Goal: Transaction & Acquisition: Book appointment/travel/reservation

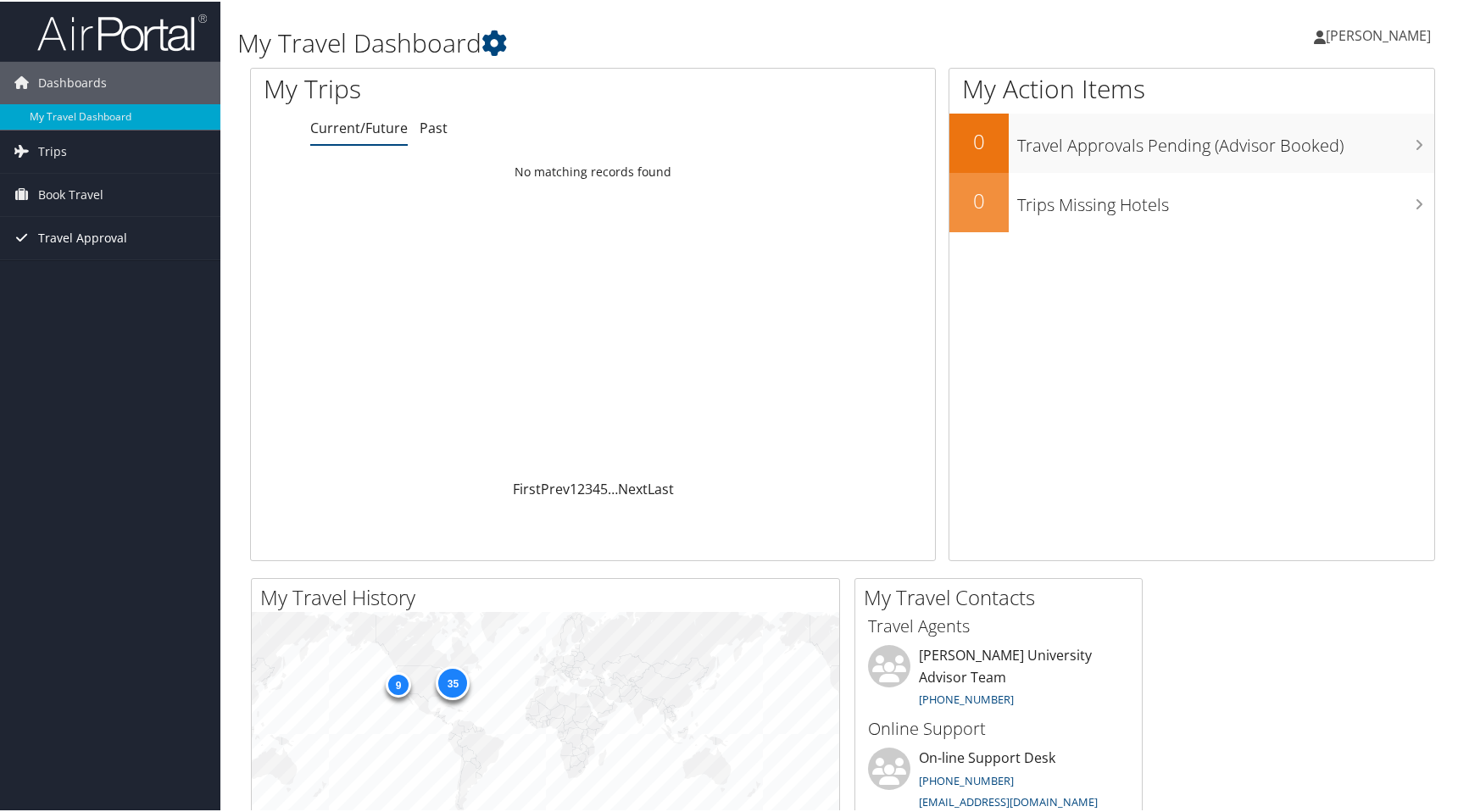
click at [118, 235] on span "Travel Approval" at bounding box center [83, 237] width 89 height 43
click at [94, 297] on link "Approved Trips" at bounding box center [110, 295] width 221 height 26
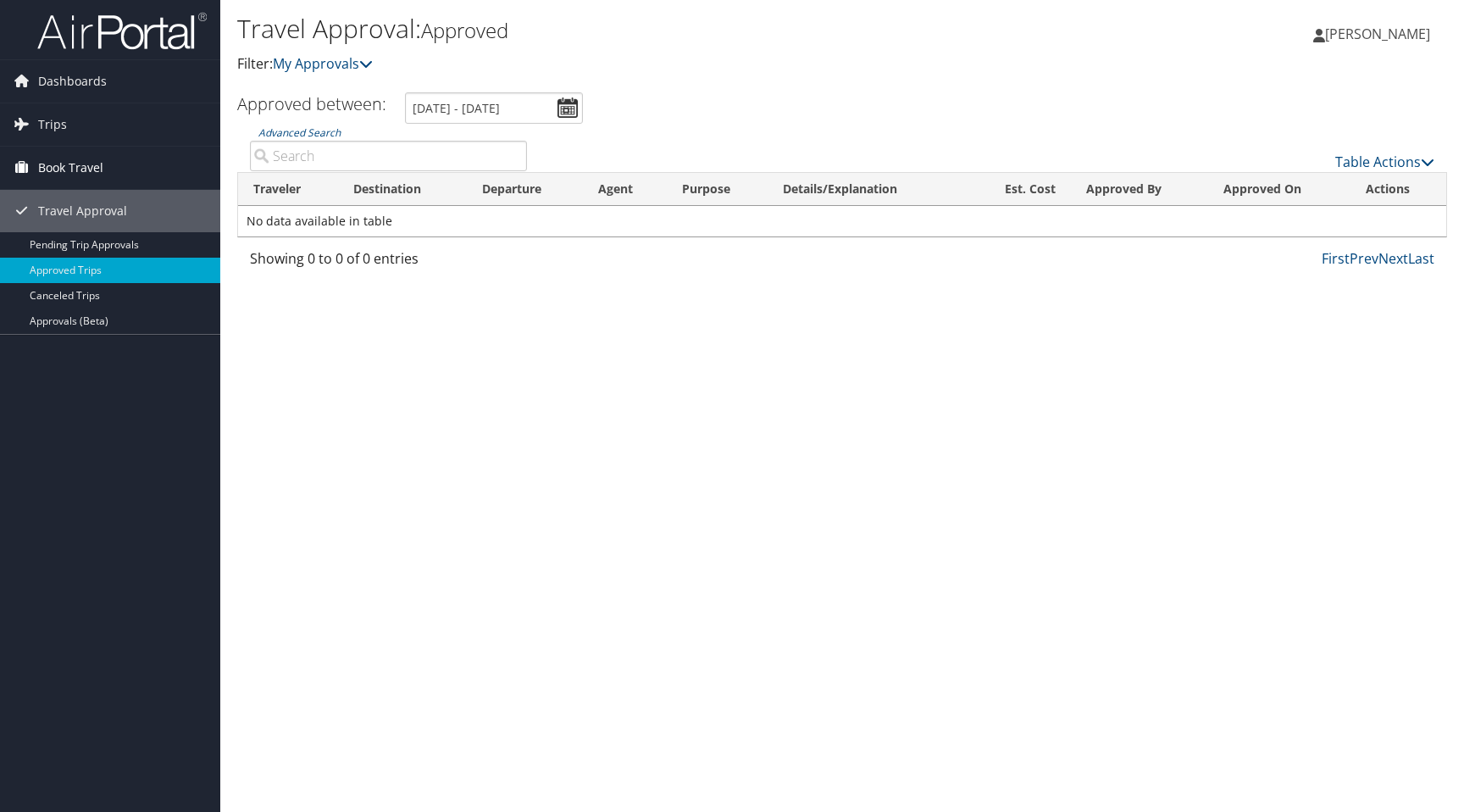
click at [115, 166] on link "Book Travel" at bounding box center [110, 168] width 220 height 43
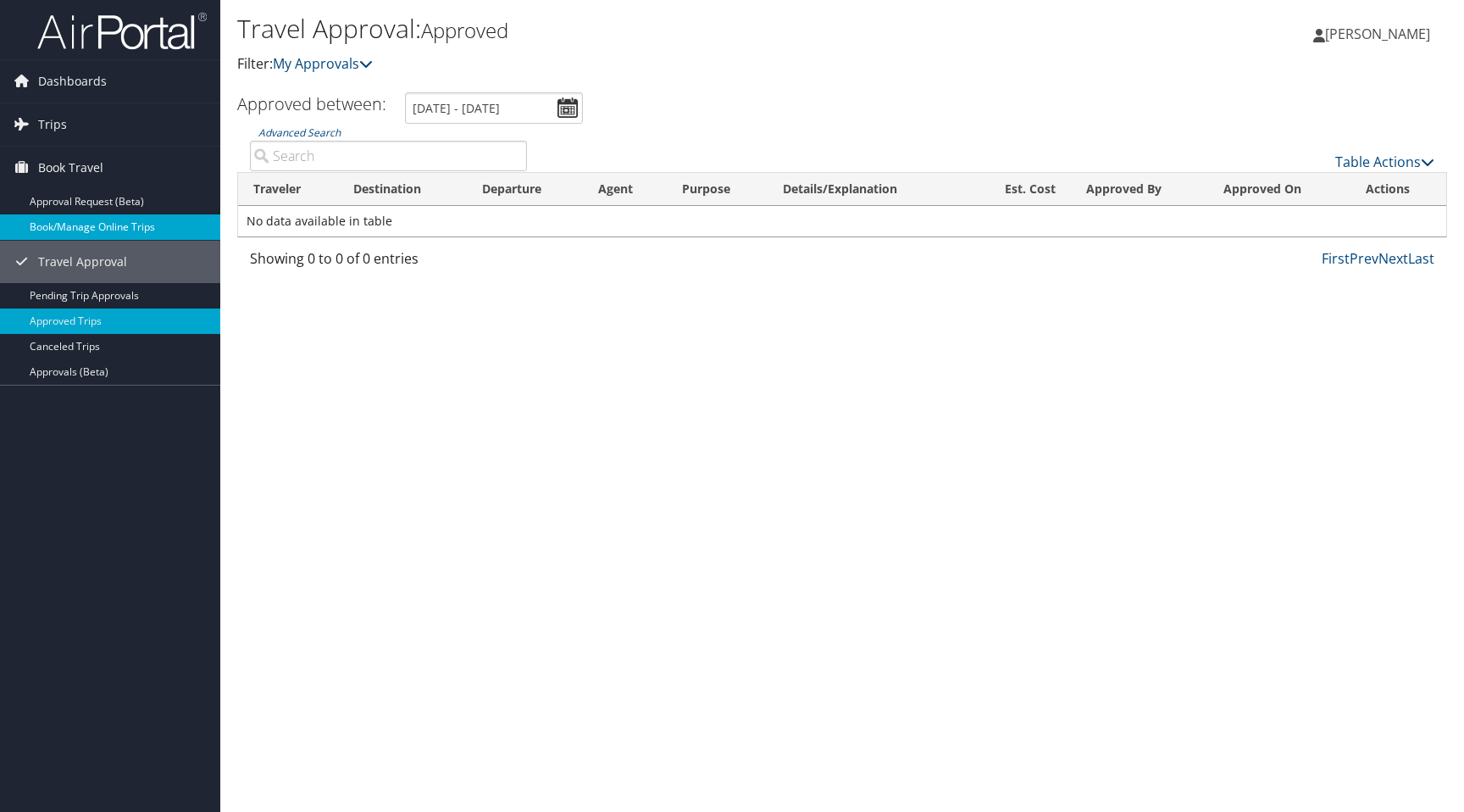
click at [122, 220] on link "Book/Manage Online Trips" at bounding box center [110, 227] width 220 height 26
click at [98, 204] on link "Approval Request (Beta)" at bounding box center [110, 202] width 220 height 26
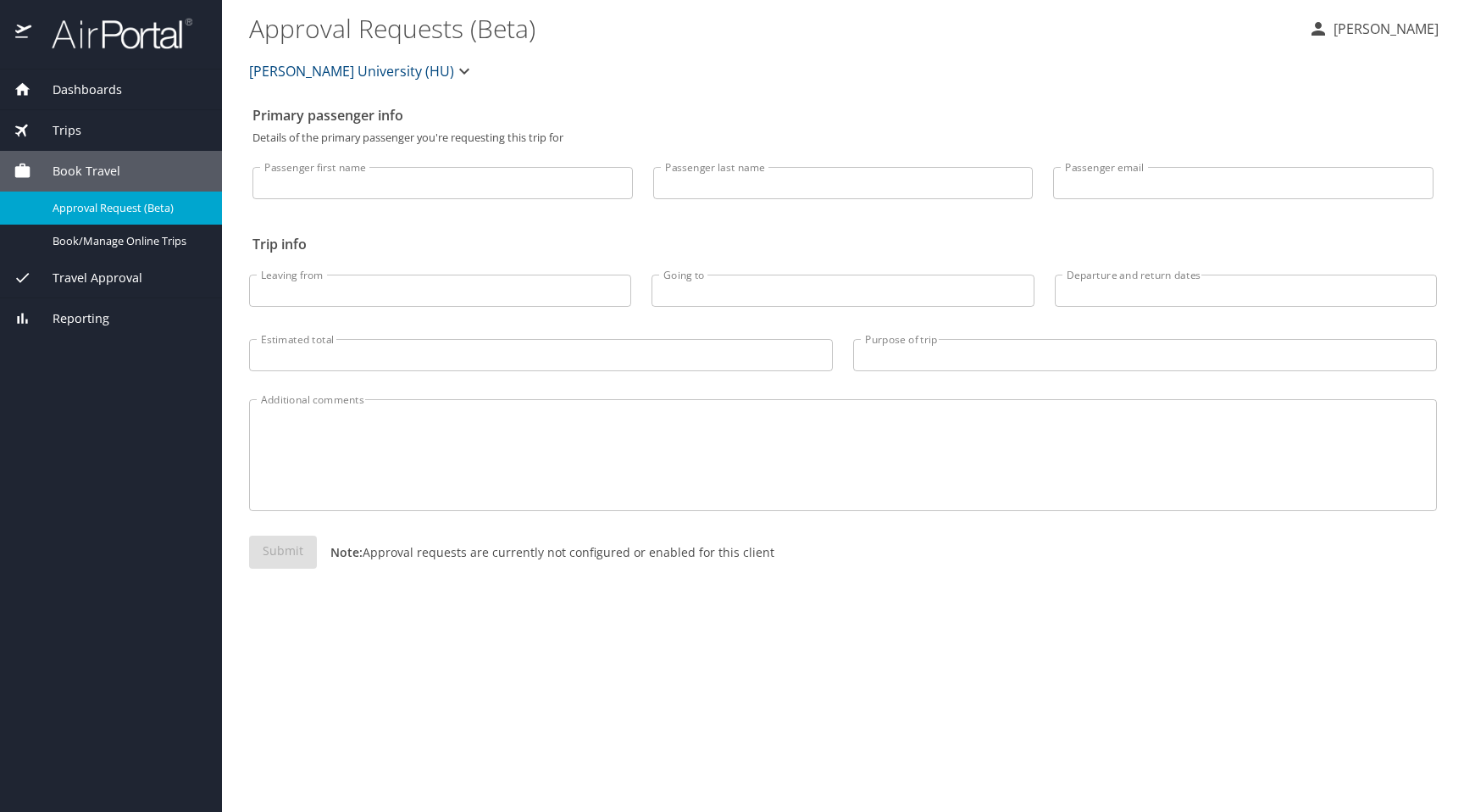
click at [85, 125] on div "Trips" at bounding box center [111, 130] width 195 height 19
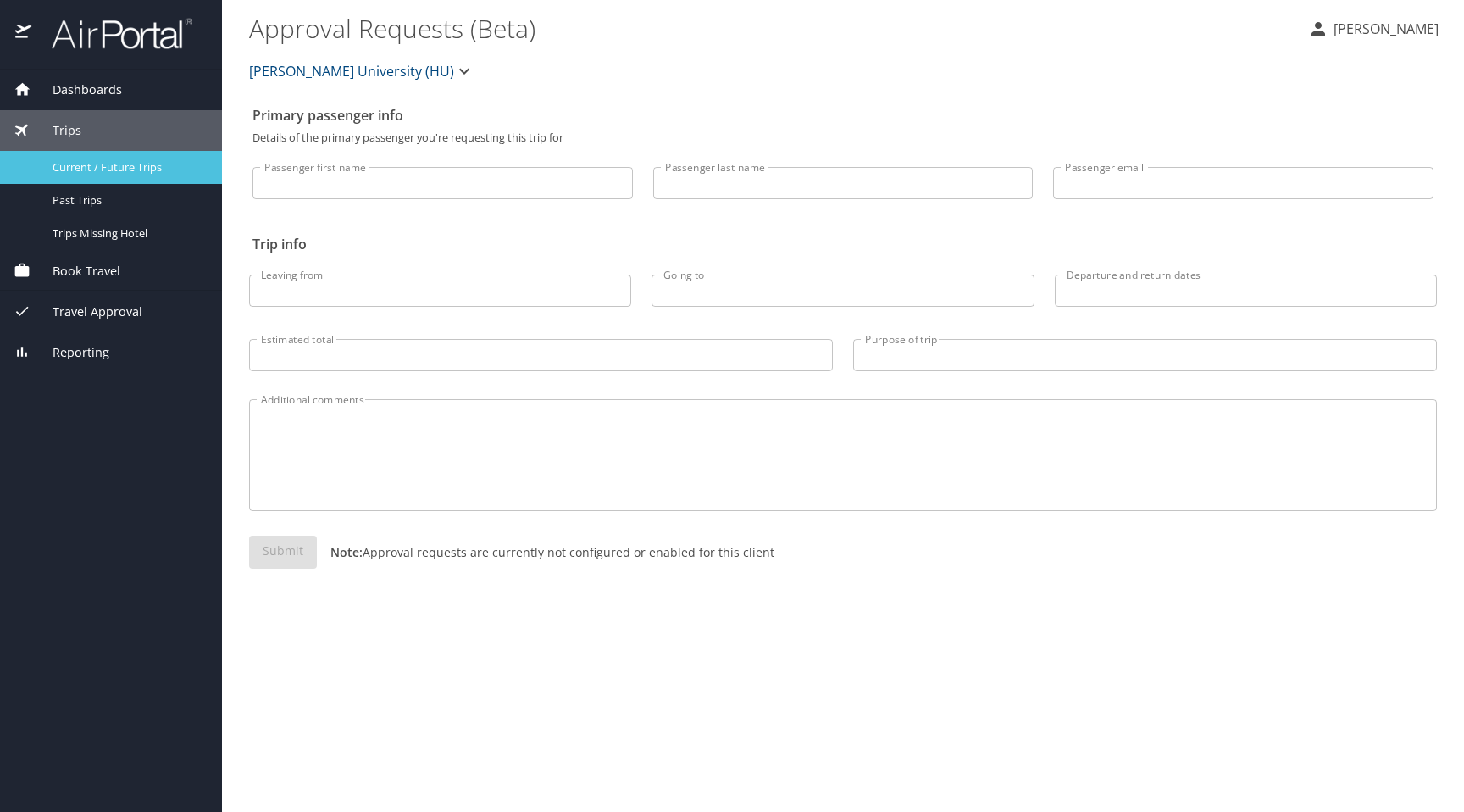
click at [89, 163] on span "Current / Future Trips" at bounding box center [127, 167] width 149 height 16
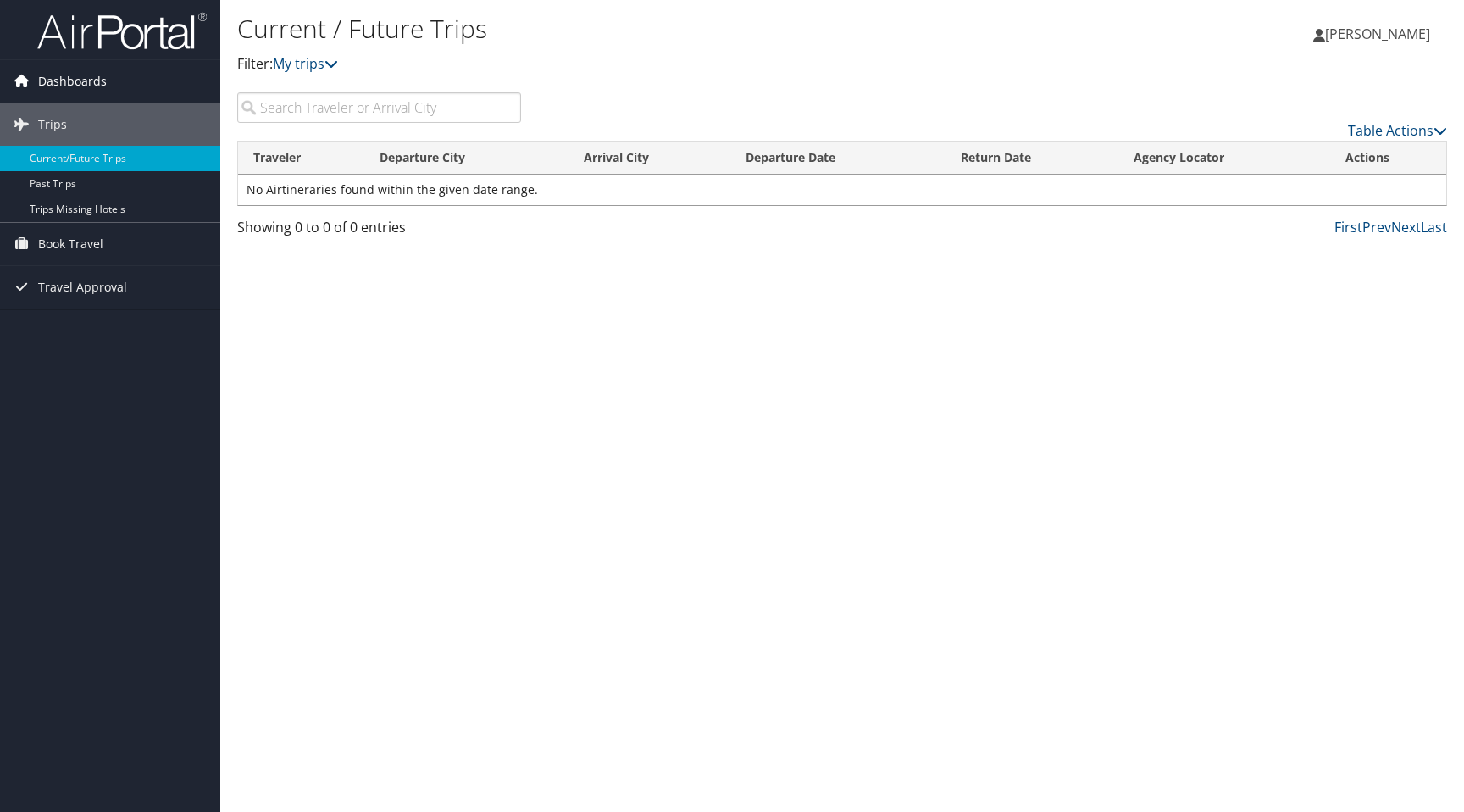
click at [86, 86] on span "Dashboards" at bounding box center [72, 82] width 69 height 43
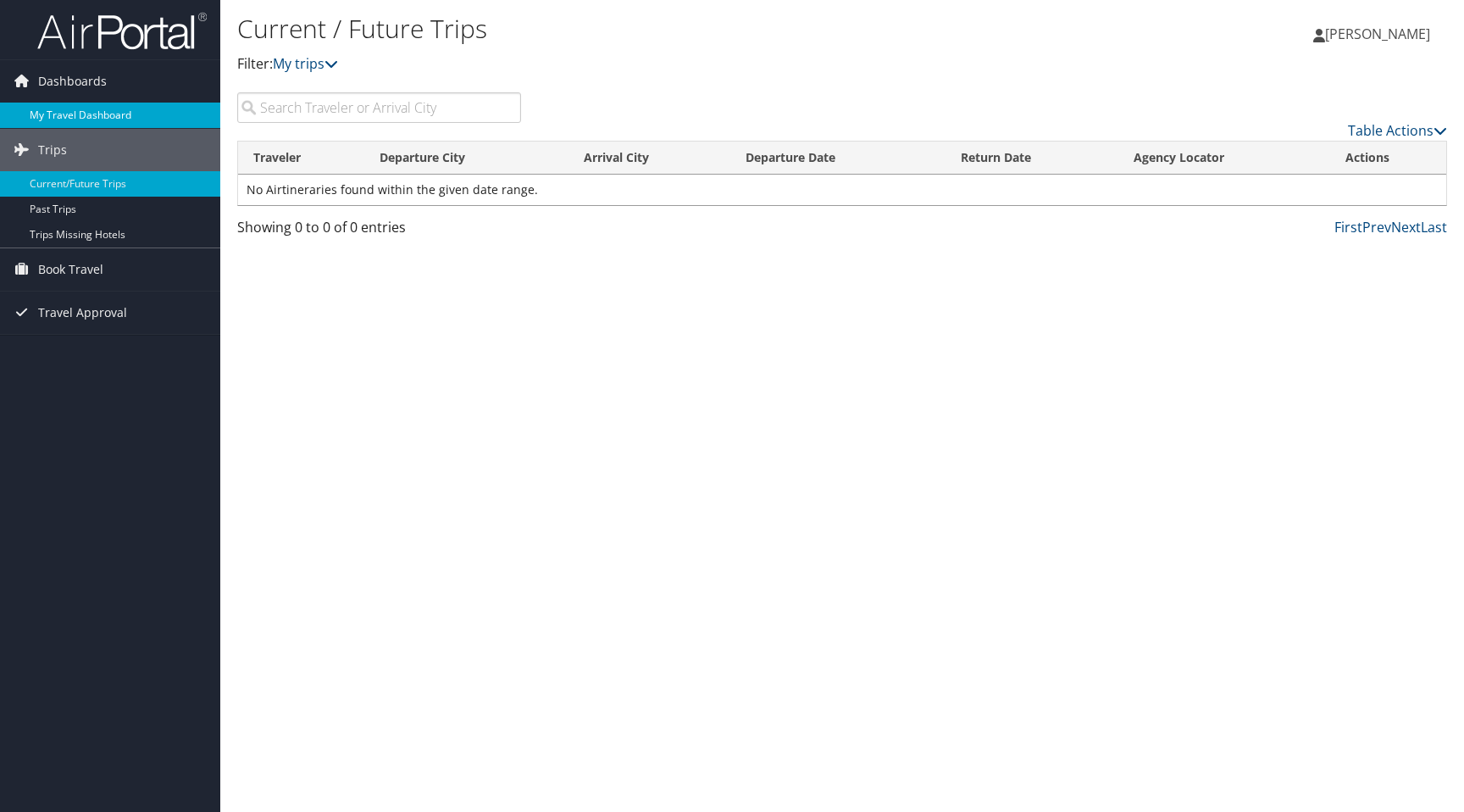
click at [86, 112] on link "My Travel Dashboard" at bounding box center [110, 115] width 220 height 26
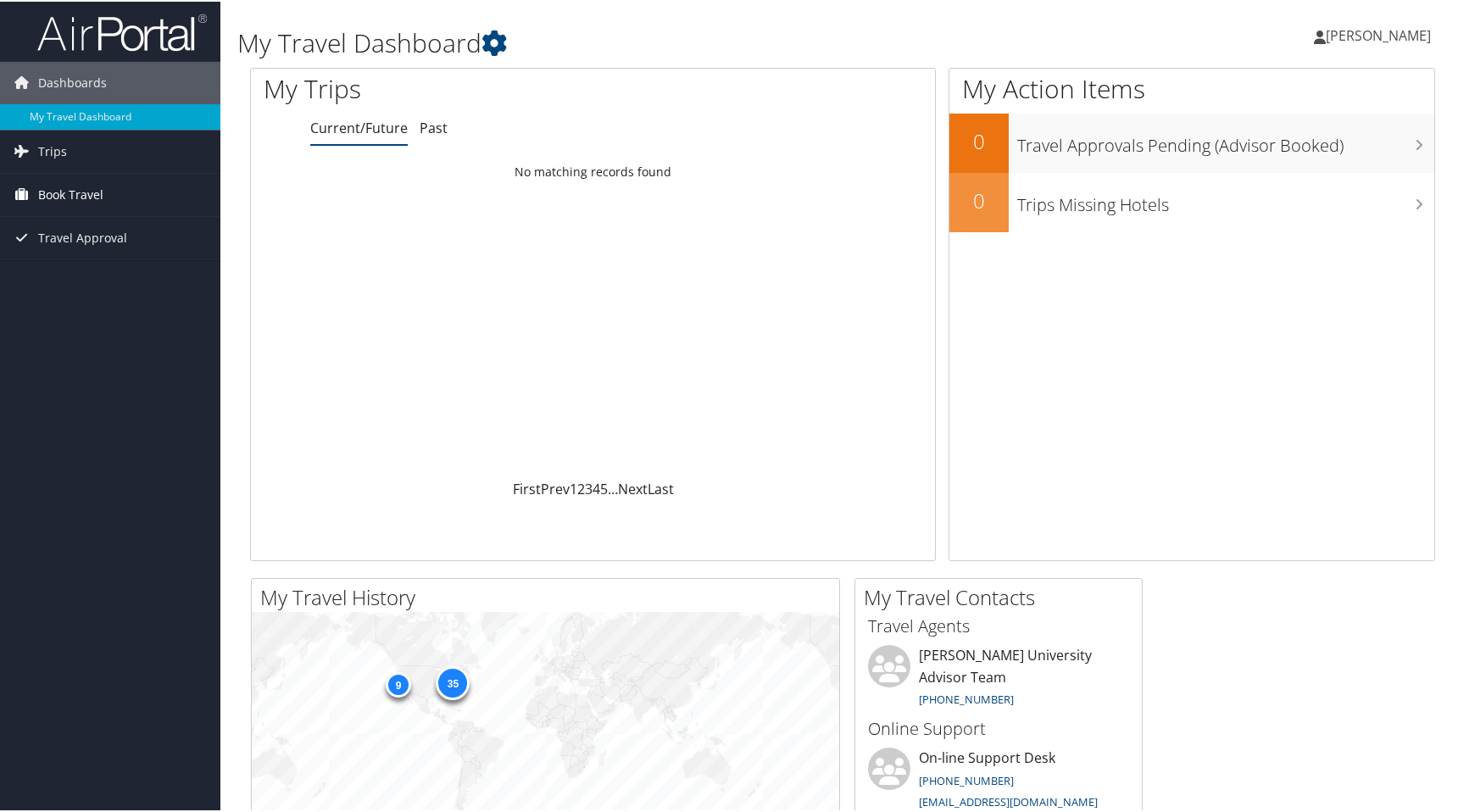
click at [91, 192] on span "Book Travel" at bounding box center [71, 193] width 66 height 43
click at [94, 246] on link "Book/Manage Online Trips" at bounding box center [110, 253] width 221 height 26
